Goal: Share content

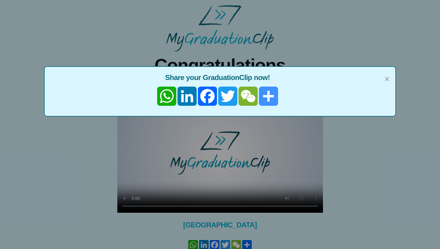
click at [269, 96] on link "Share" at bounding box center [269, 96] width 20 height 19
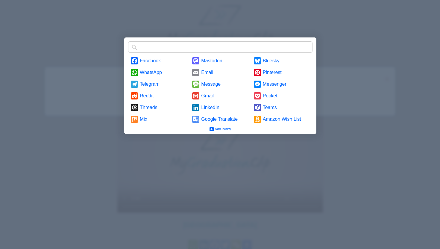
click at [387, 153] on div at bounding box center [220, 124] width 440 height 249
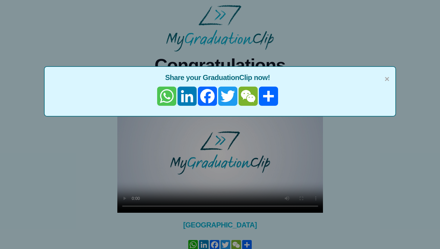
click at [173, 90] on link "WhatsApp" at bounding box center [167, 96] width 20 height 19
click at [389, 78] on span "×" at bounding box center [387, 79] width 5 height 13
